Goal: Information Seeking & Learning: Learn about a topic

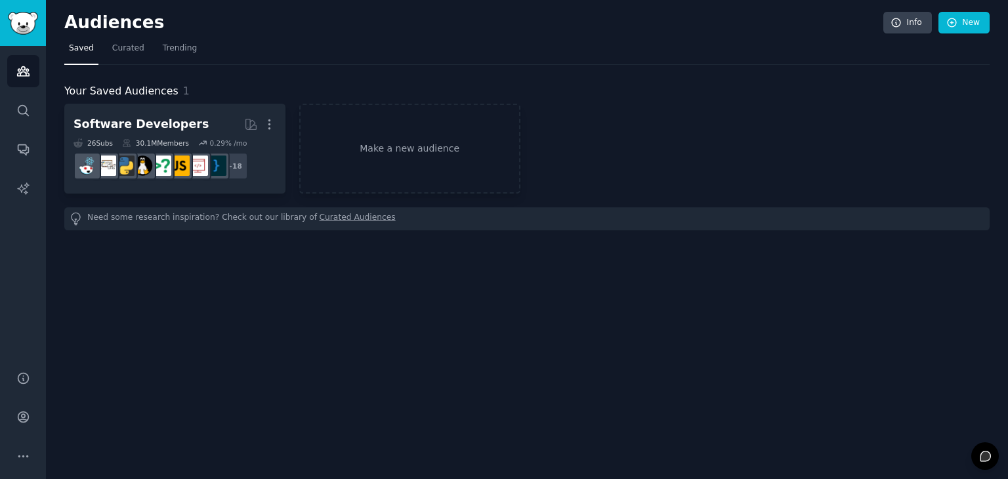
drag, startPoint x: 608, startPoint y: 179, endPoint x: 497, endPoint y: 316, distance: 175.8
click at [497, 316] on div "Audiences Info New Saved Curated Trending Your Saved Audiences 1 Software Devel…" at bounding box center [527, 239] width 962 height 479
drag, startPoint x: 496, startPoint y: 316, endPoint x: 470, endPoint y: 323, distance: 27.4
click at [470, 323] on div "Audiences Info New Saved Curated Trending Your Saved Audiences 1 Software Devel…" at bounding box center [527, 239] width 962 height 479
drag, startPoint x: 470, startPoint y: 323, endPoint x: 457, endPoint y: 329, distance: 14.1
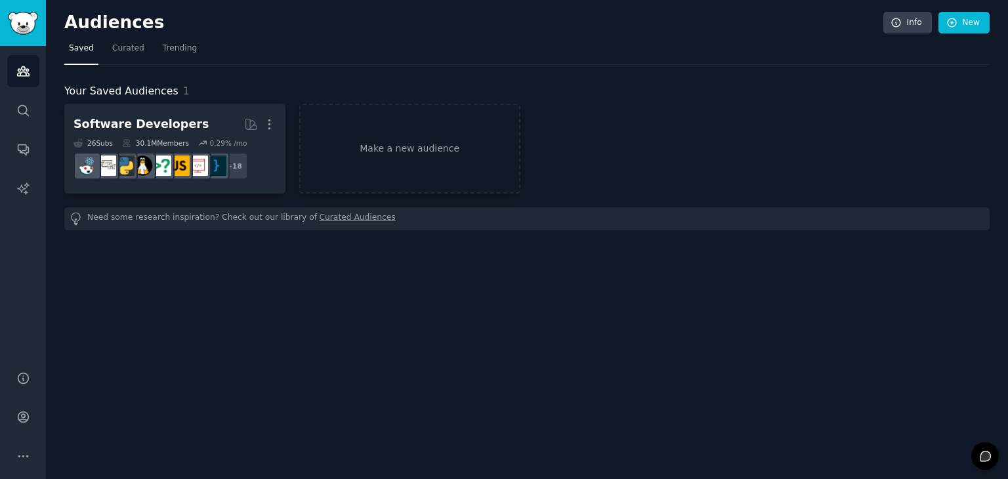
click at [457, 329] on div "Audiences Info New Saved Curated Trending Your Saved Audiences 1 Software Devel…" at bounding box center [527, 239] width 962 height 479
click at [451, 329] on div "Audiences Info New Saved Curated Trending Your Saved Audiences 1 Software Devel…" at bounding box center [527, 239] width 962 height 479
drag, startPoint x: 451, startPoint y: 327, endPoint x: 428, endPoint y: 337, distance: 25.3
click at [428, 337] on div "Audiences Info New Saved Curated Trending Your Saved Audiences 1 Software Devel…" at bounding box center [527, 239] width 962 height 479
drag, startPoint x: 428, startPoint y: 337, endPoint x: 378, endPoint y: 359, distance: 54.6
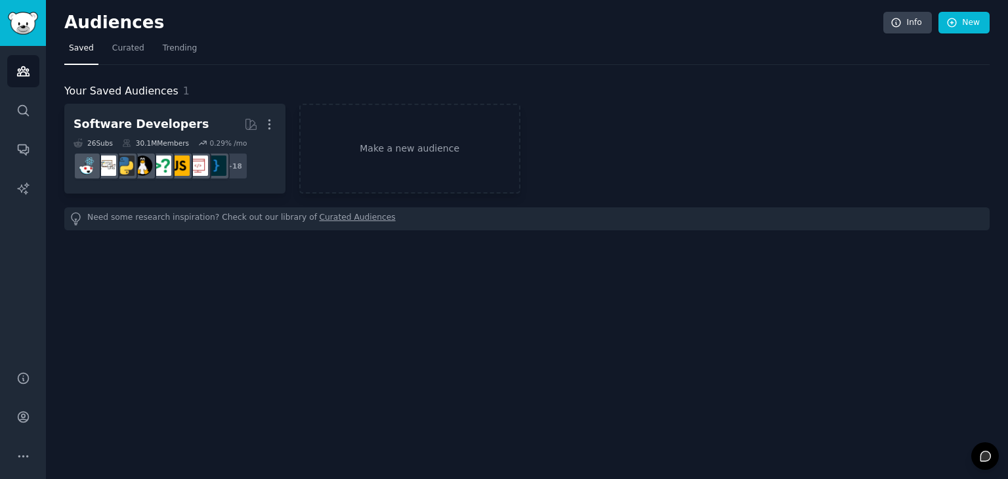
click at [378, 359] on div "Audiences Info New Saved Curated Trending Your Saved Audiences 1 Software Devel…" at bounding box center [527, 239] width 962 height 479
drag, startPoint x: 378, startPoint y: 359, endPoint x: 327, endPoint y: 373, distance: 53.0
click at [327, 373] on div "Audiences Info New Saved Curated Trending Your Saved Audiences 1 Software Devel…" at bounding box center [527, 239] width 962 height 479
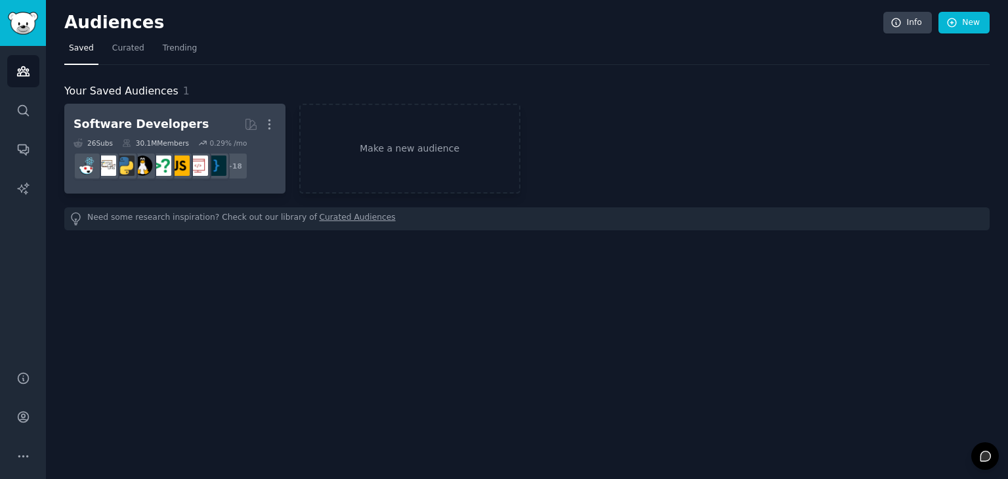
click at [223, 123] on h2 "Software Developers More" at bounding box center [174, 124] width 203 height 23
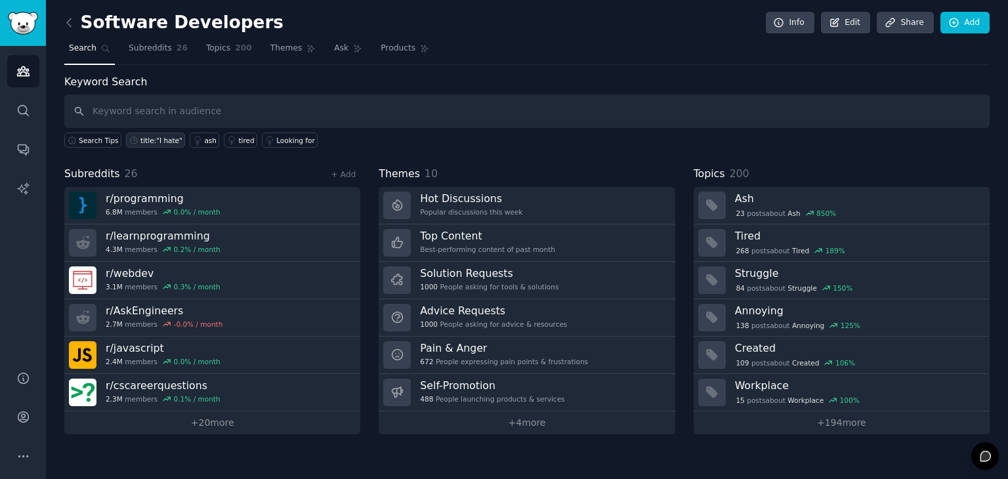
click at [150, 141] on div "title:"I hate"" at bounding box center [161, 140] width 42 height 9
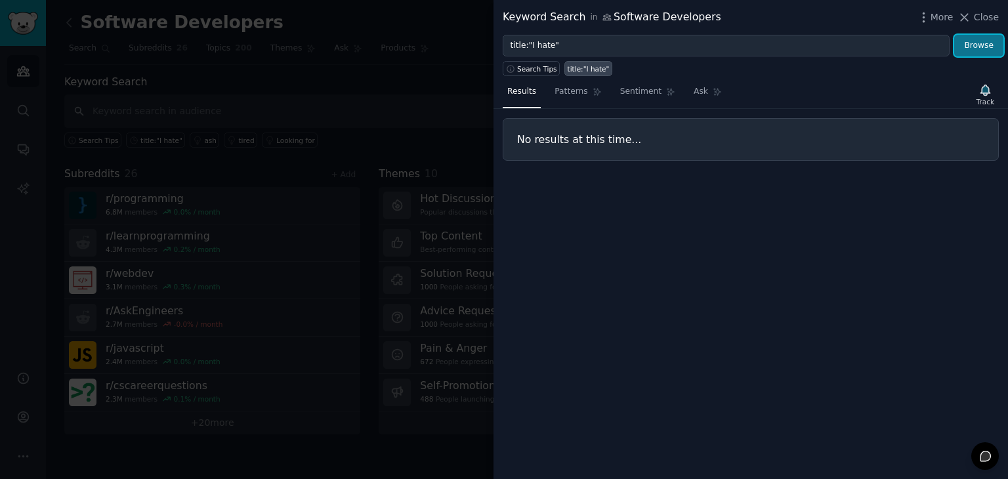
click at [987, 45] on button "Browse" at bounding box center [978, 46] width 49 height 22
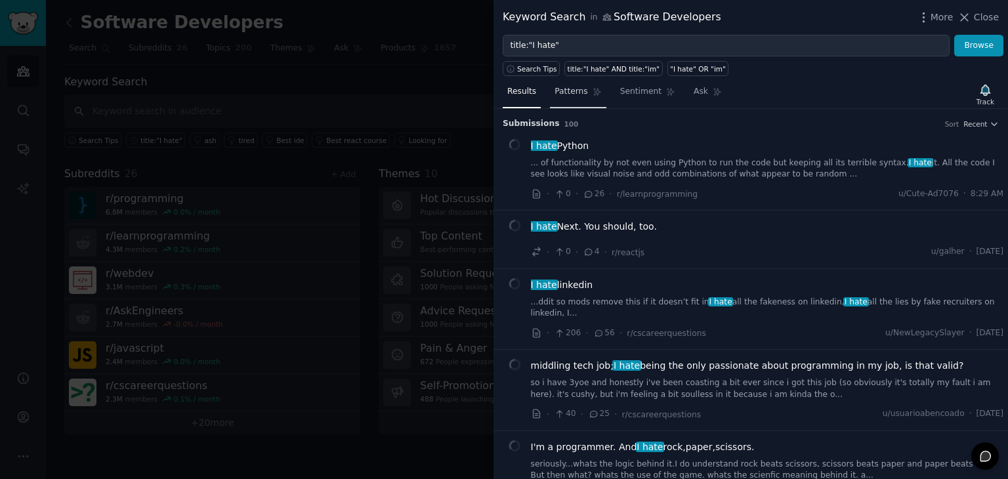
click at [569, 93] on span "Patterns" at bounding box center [570, 92] width 33 height 12
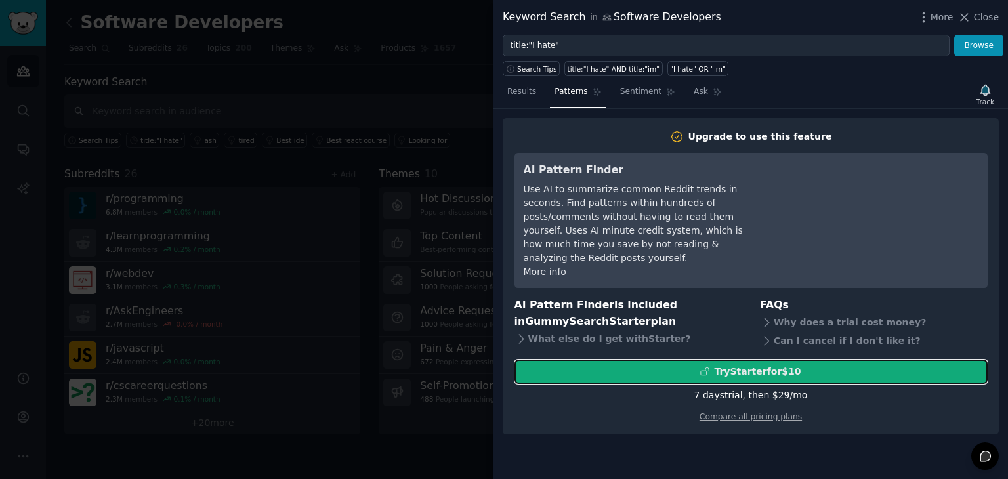
click at [719, 365] on div "Try Starter for $10" at bounding box center [757, 372] width 87 height 14
